Goal: Navigation & Orientation: Find specific page/section

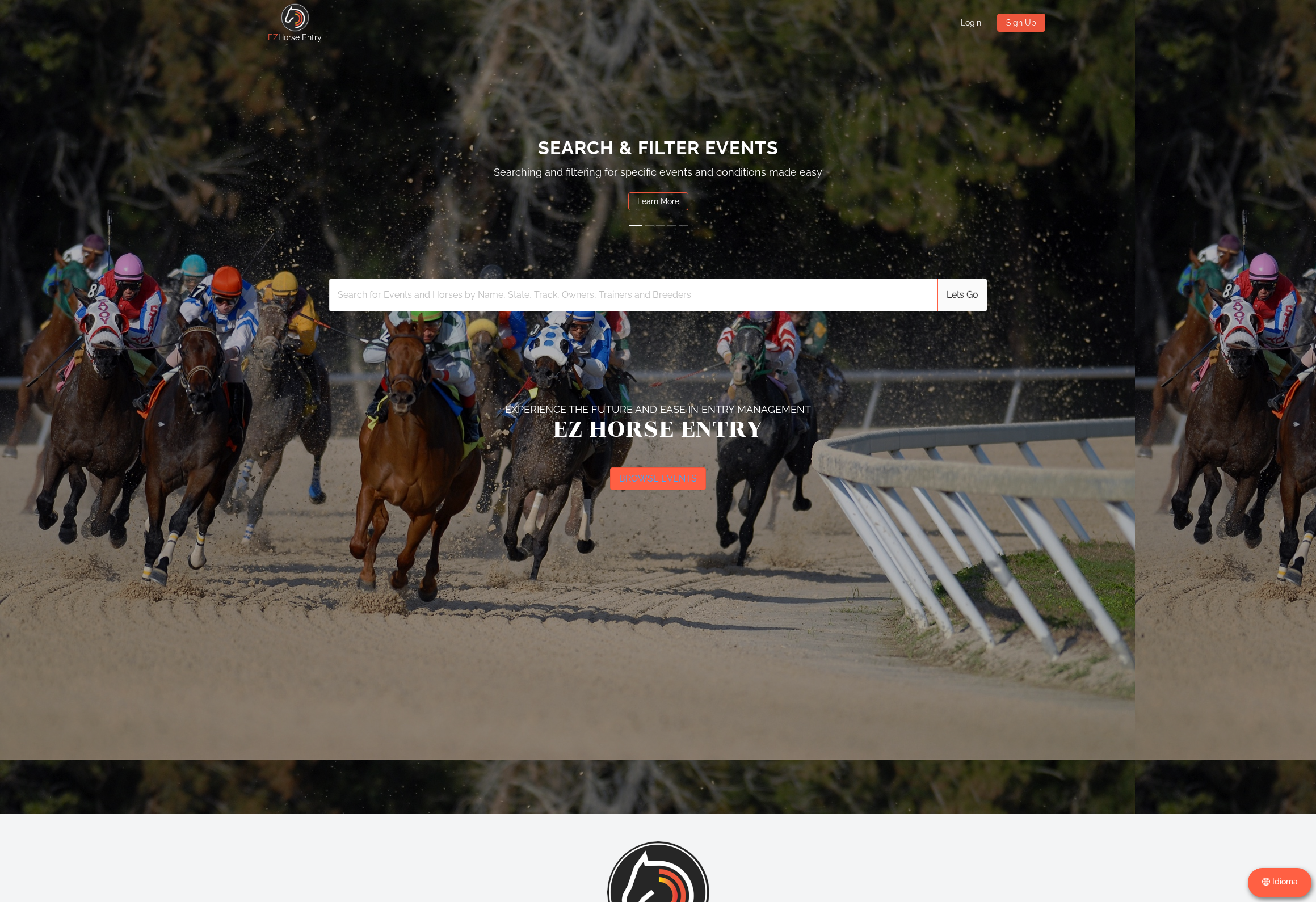
click at [673, 483] on button "BROWSE EVENTS" at bounding box center [658, 479] width 96 height 23
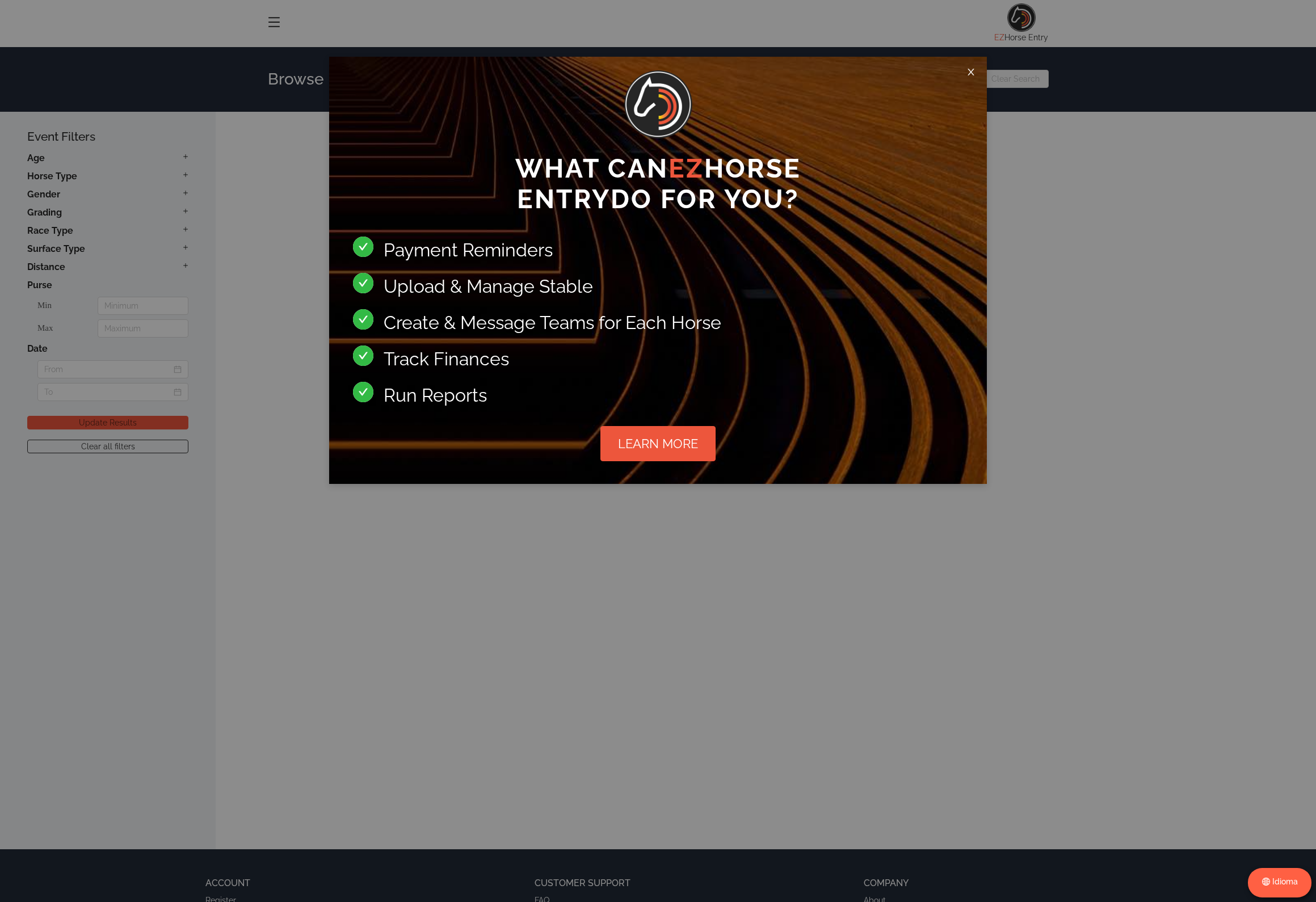
click at [975, 73] on icon "icon: close" at bounding box center [971, 72] width 9 height 9
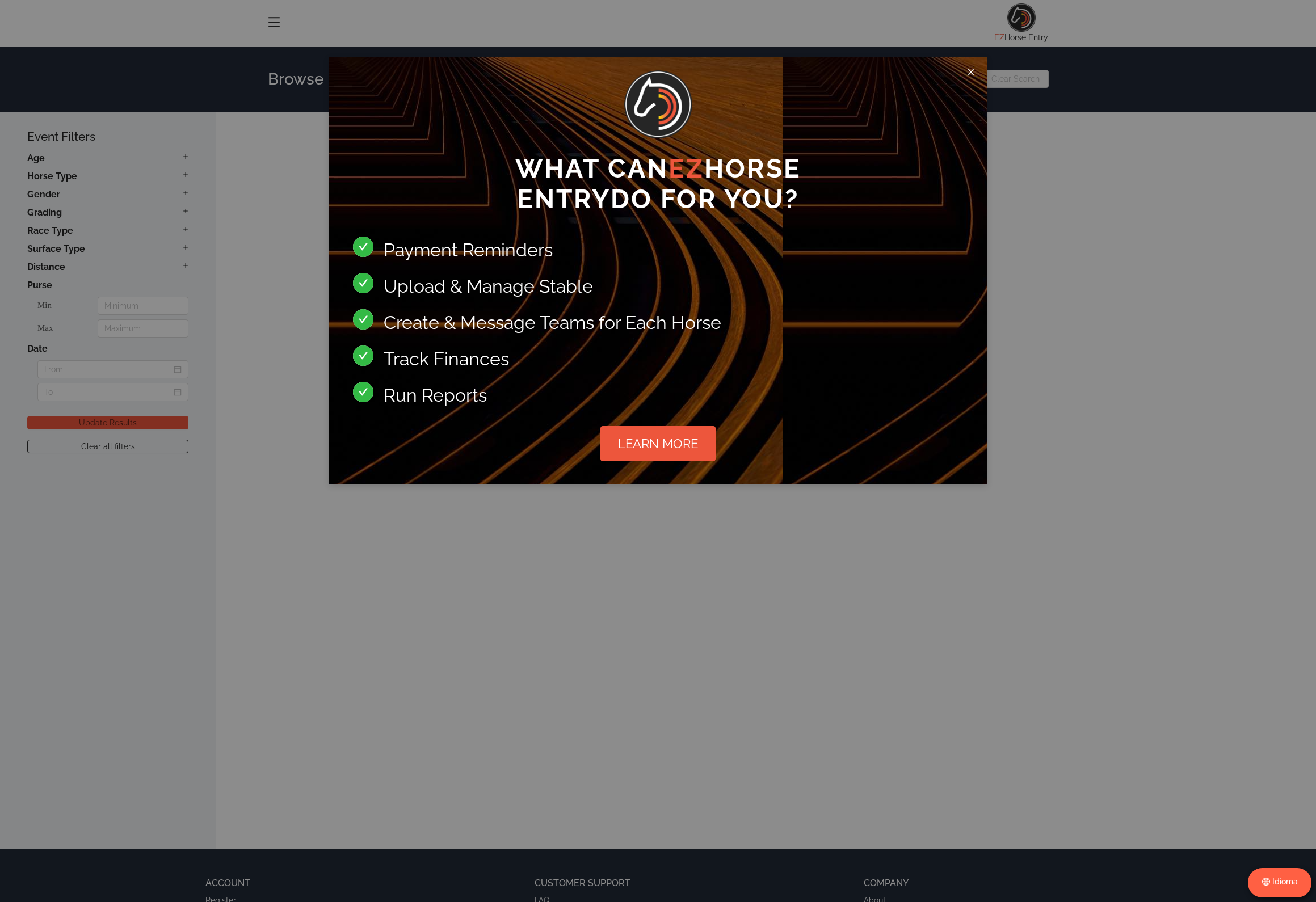
click at [971, 68] on icon "icon: close" at bounding box center [971, 72] width 9 height 9
